Goal: Find specific page/section: Find specific page/section

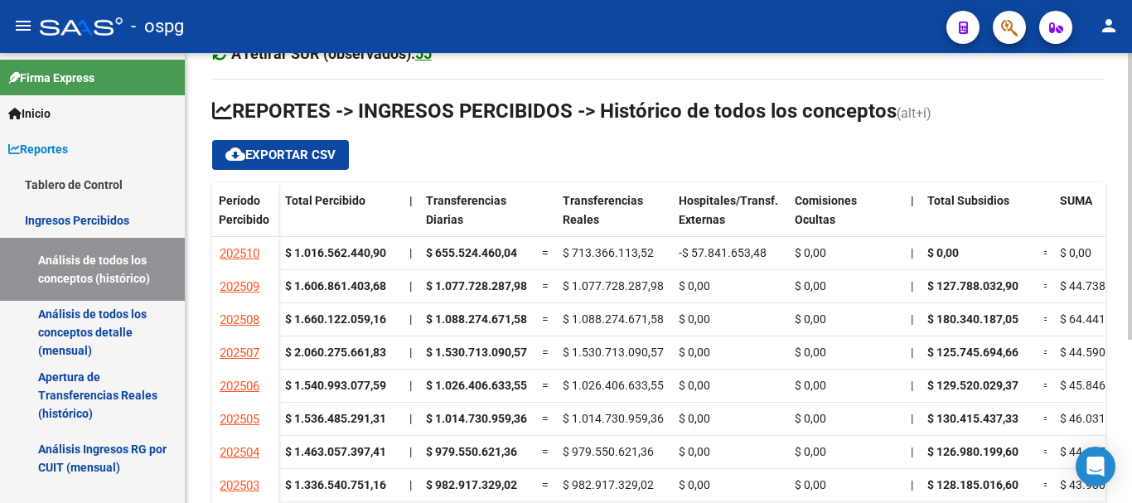
click at [1126, 487] on div "Cheques en Cartera Fiscalización: $ 52.773.833,73 Expedientes en Análisis en SU…" at bounding box center [659, 239] width 946 height 705
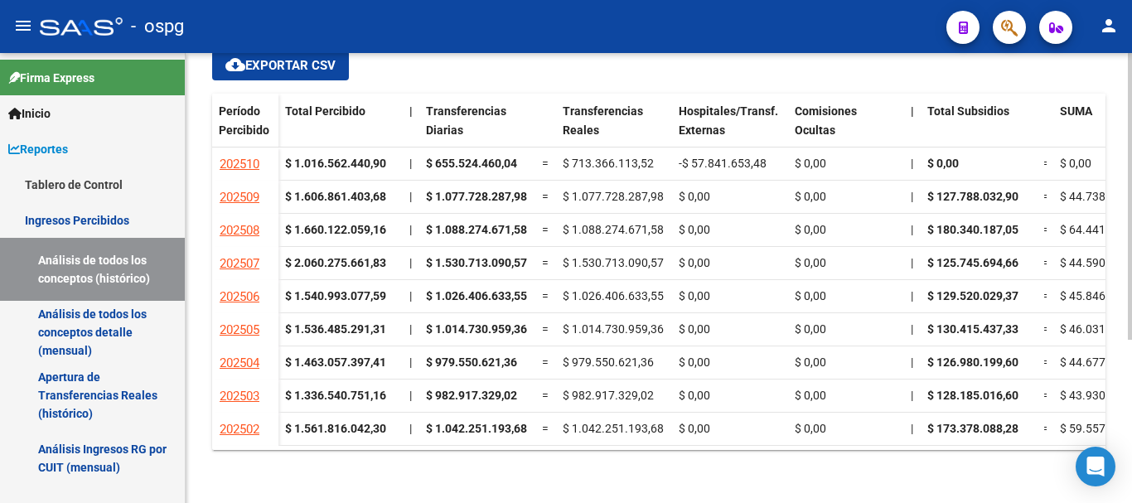
click at [1131, 488] on div at bounding box center [1129, 278] width 4 height 450
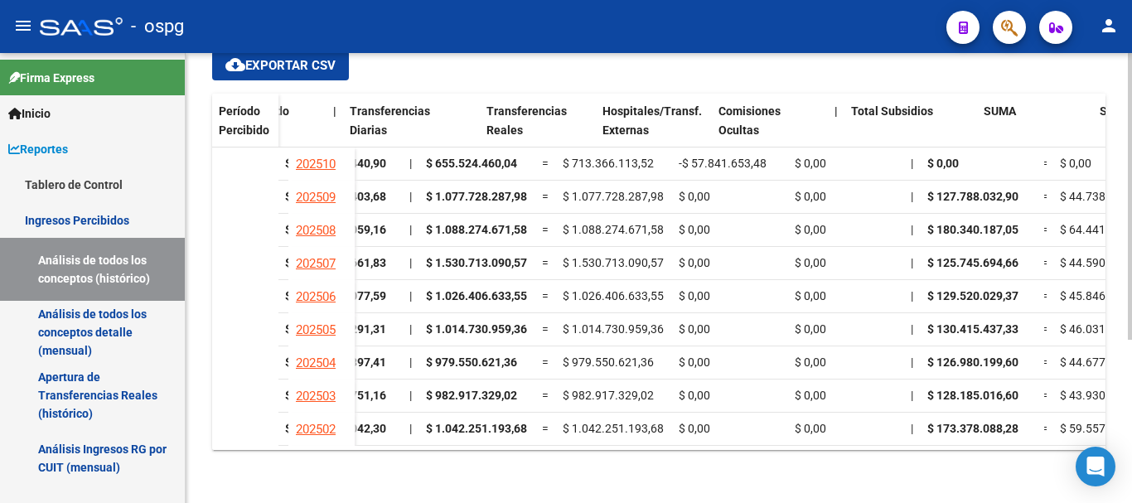
scroll to position [0, 770]
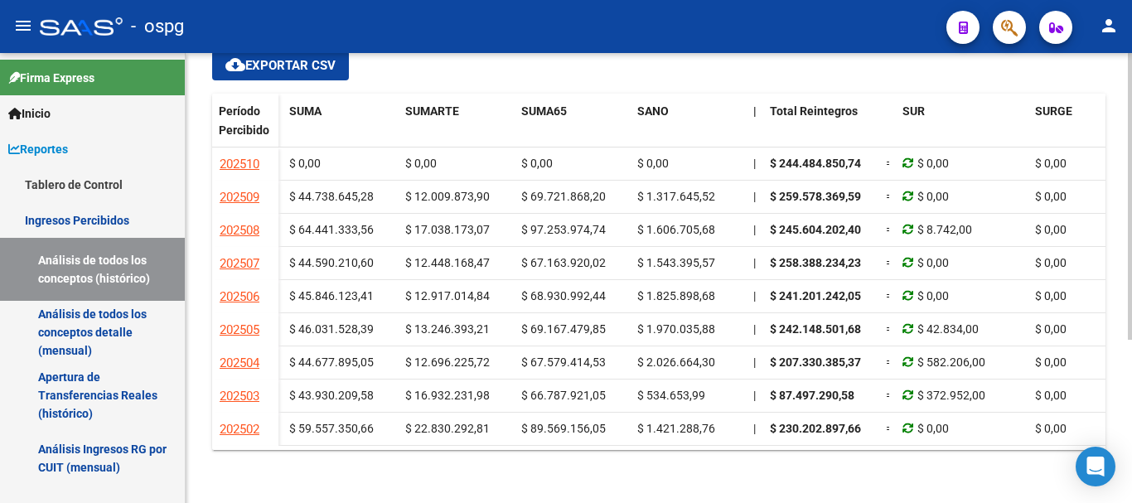
click at [866, 448] on ngx-datatable "Período Percibido Total Percibido | Transferencias Diarias Transferencias Reale…" at bounding box center [658, 272] width 893 height 356
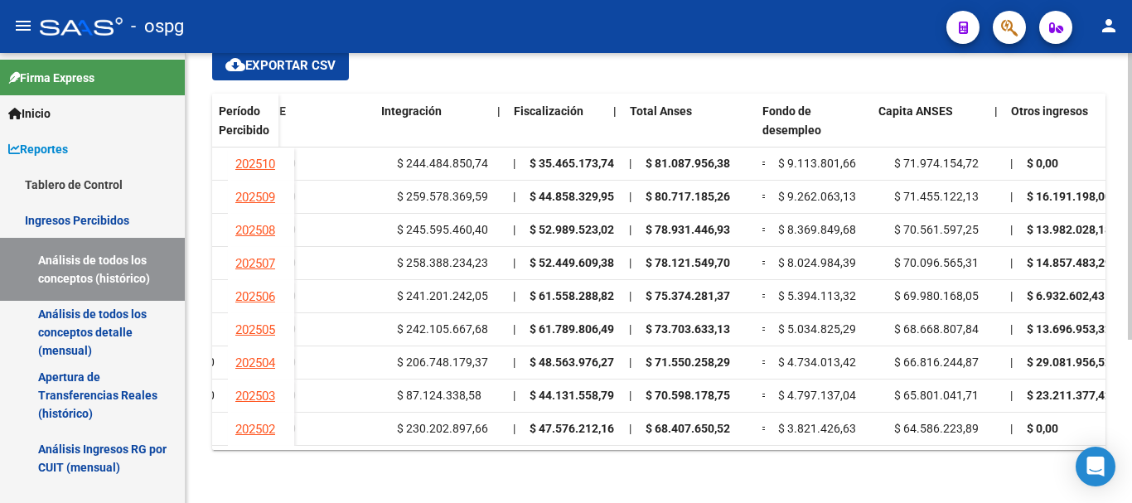
scroll to position [0, 1584]
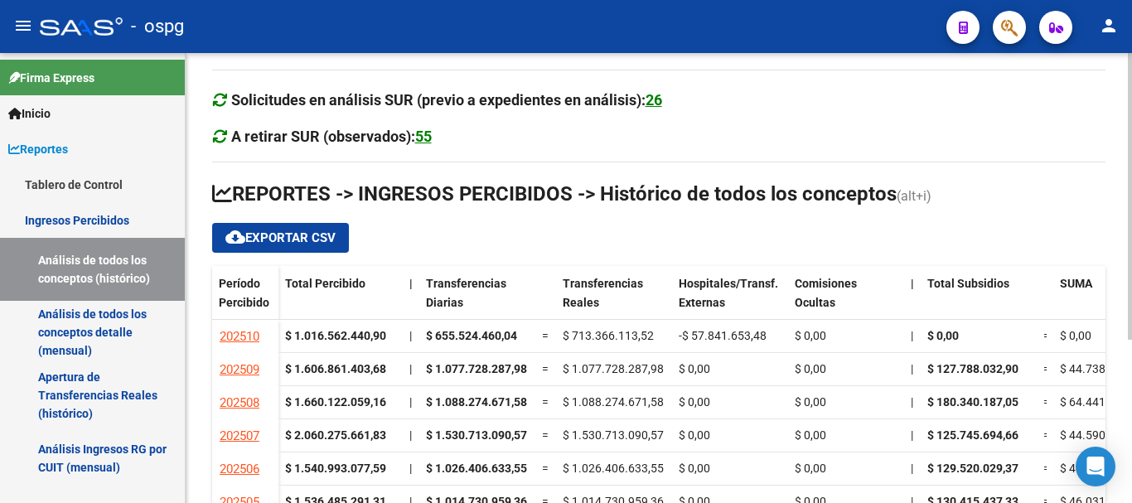
scroll to position [255, 0]
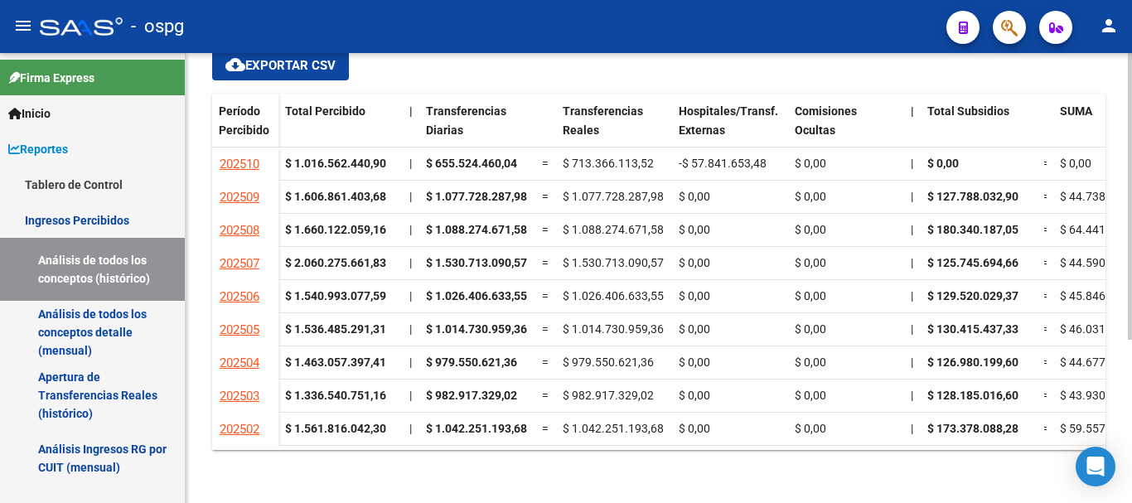
click at [1131, 469] on div at bounding box center [1129, 278] width 4 height 450
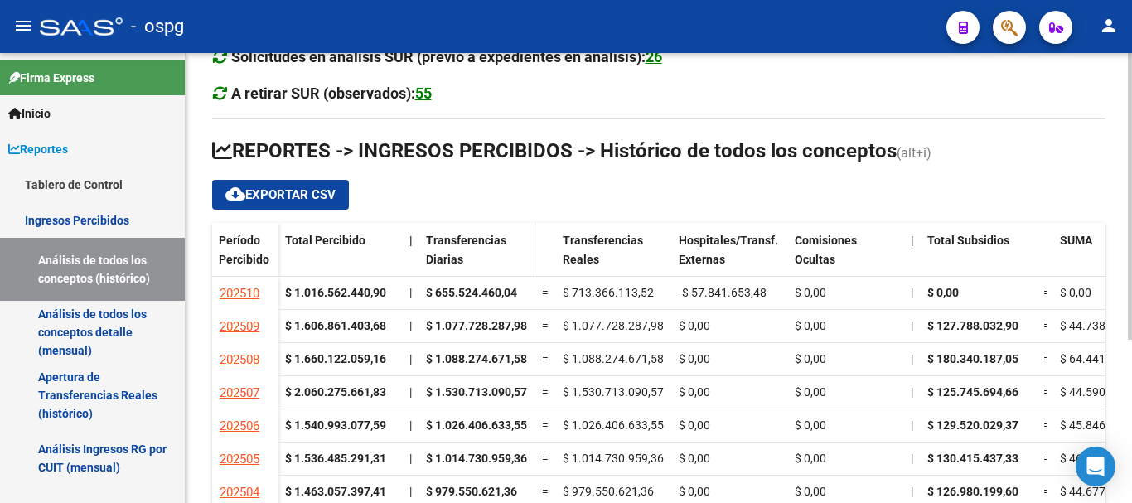
scroll to position [166, 0]
